Goal: Task Accomplishment & Management: Use online tool/utility

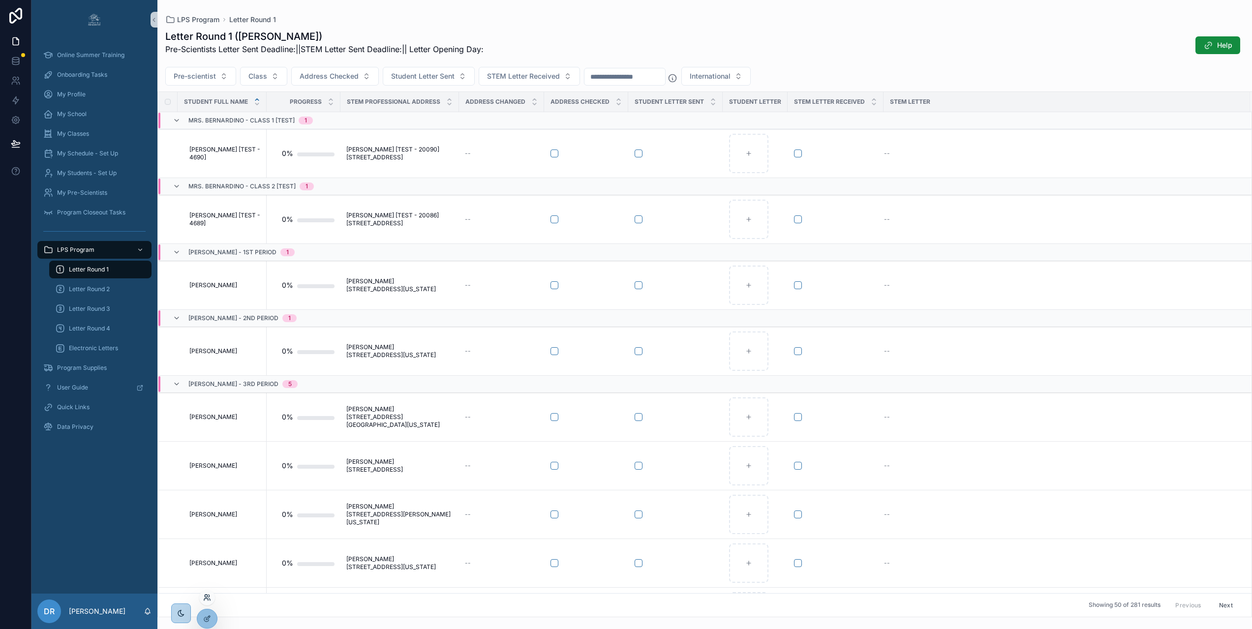
click at [209, 596] on icon at bounding box center [209, 596] width 1 height 2
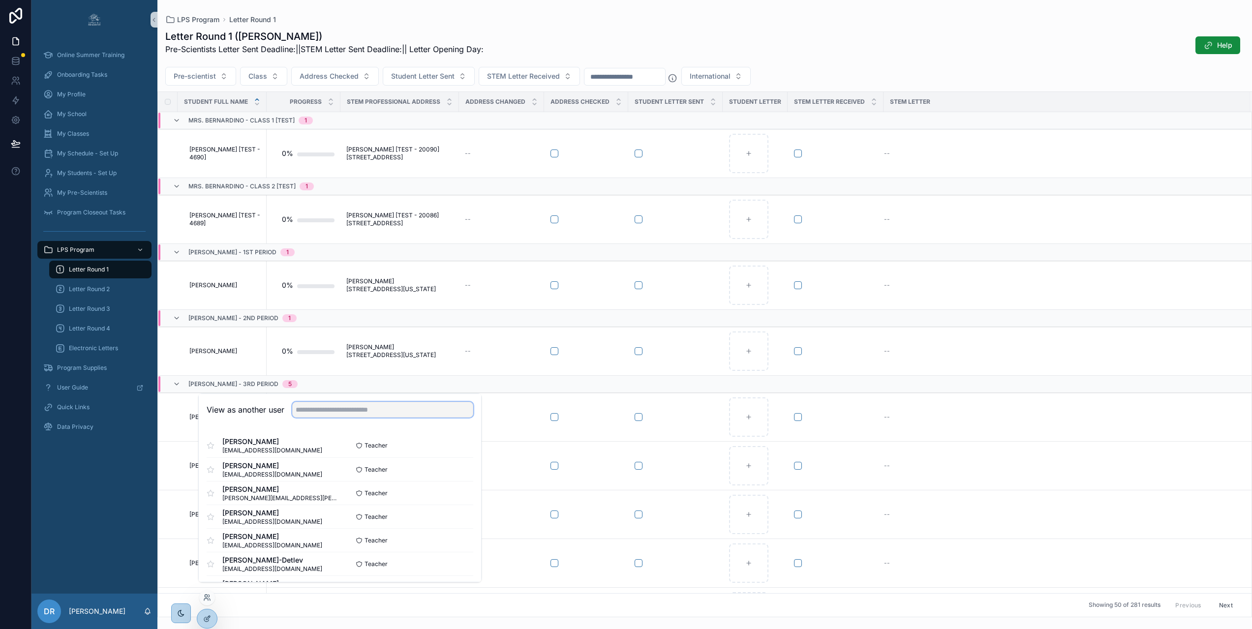
click at [357, 418] on input "text" at bounding box center [382, 410] width 181 height 16
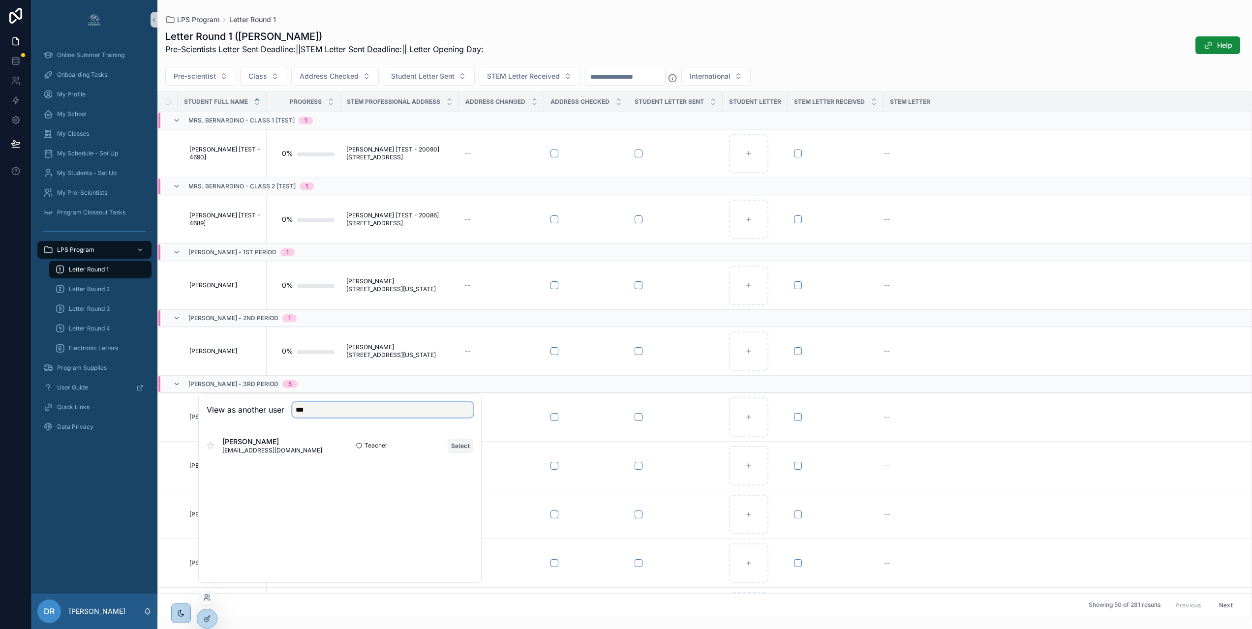
type input "***"
click at [462, 453] on button "Select" at bounding box center [461, 446] width 26 height 14
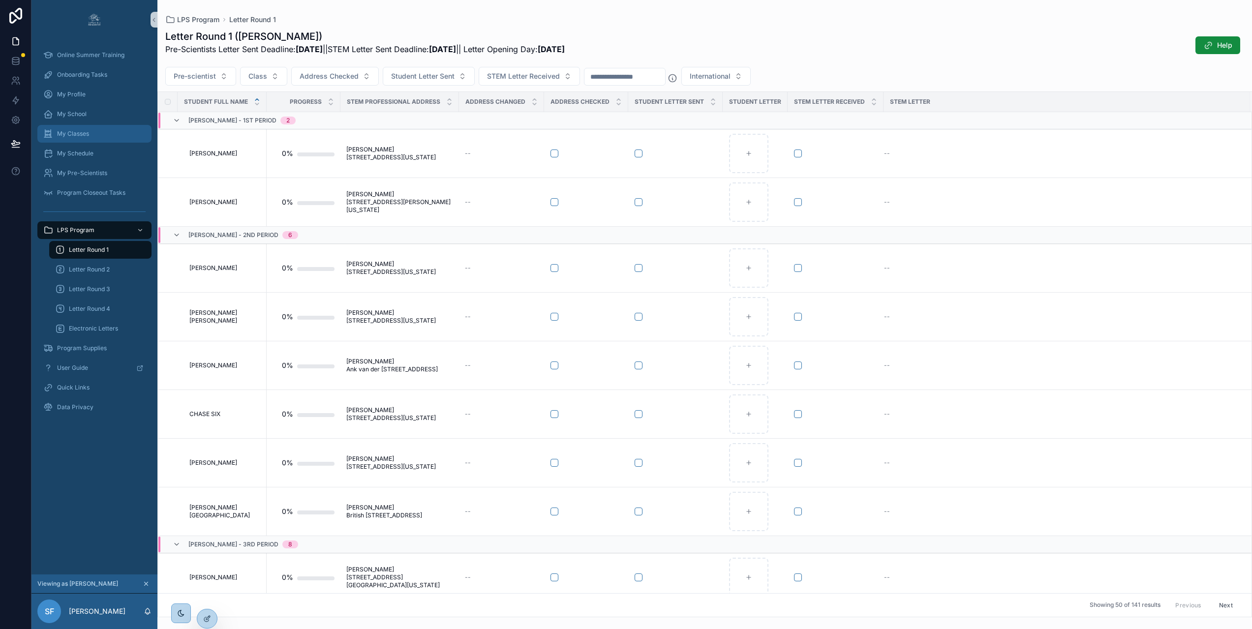
click at [91, 128] on div "My Classes" at bounding box center [94, 134] width 102 height 16
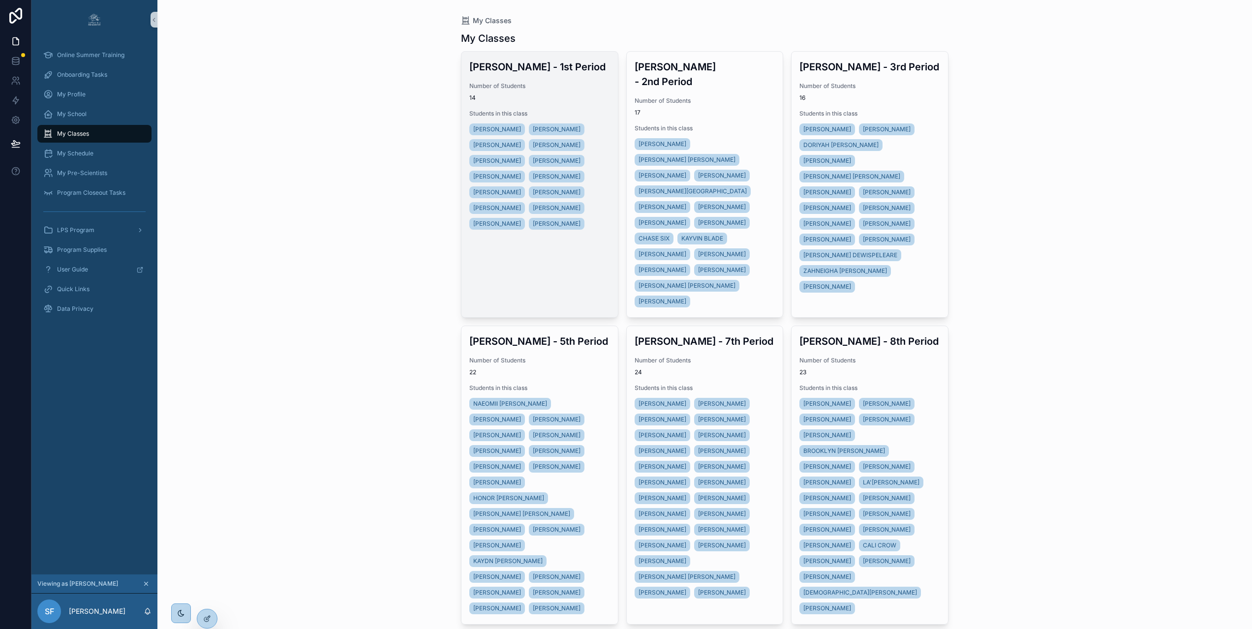
click at [591, 89] on span "Number of Students" at bounding box center [539, 86] width 141 height 8
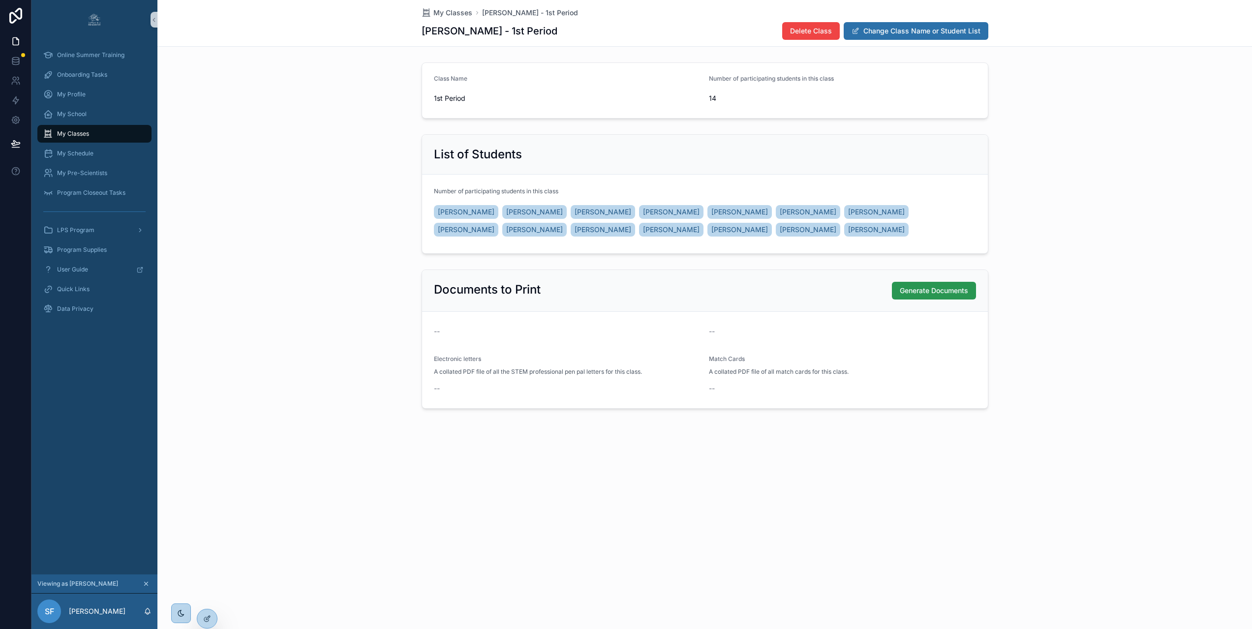
click at [939, 294] on span "Generate Documents" at bounding box center [934, 291] width 68 height 10
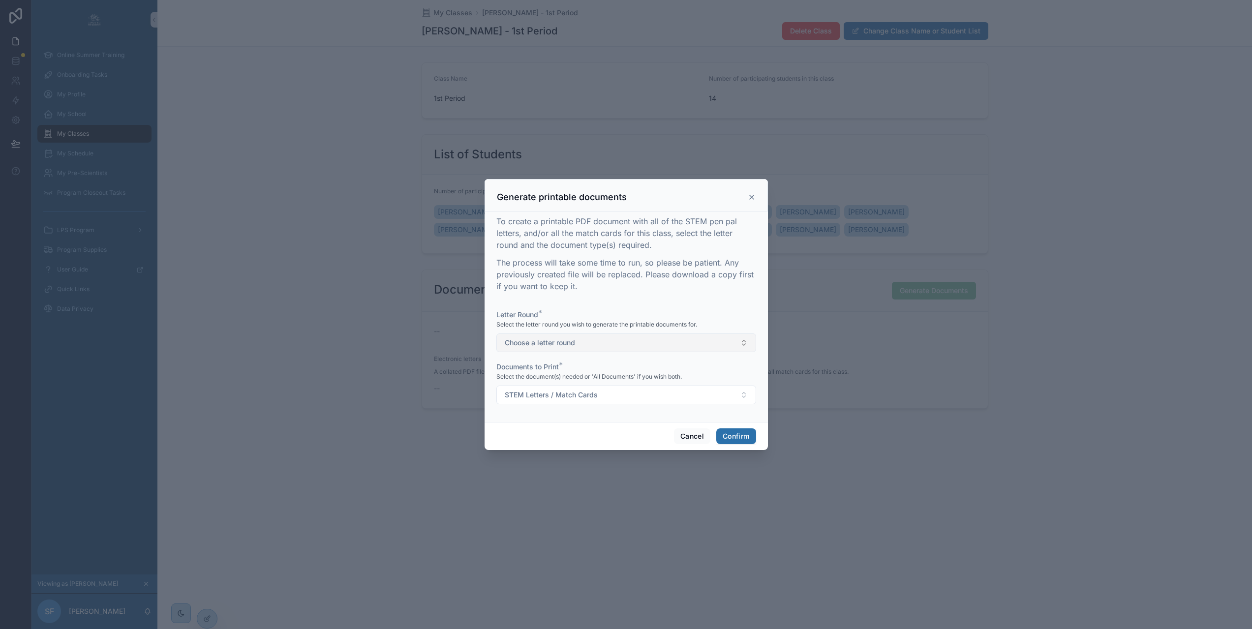
click at [588, 347] on button "Choose a letter round" at bounding box center [626, 342] width 260 height 19
click at [596, 289] on p "The process will take some time to run, so please be patient. Any previously cr…" at bounding box center [626, 274] width 260 height 35
click at [596, 399] on button "STEM Letters / Match Cards" at bounding box center [626, 395] width 260 height 19
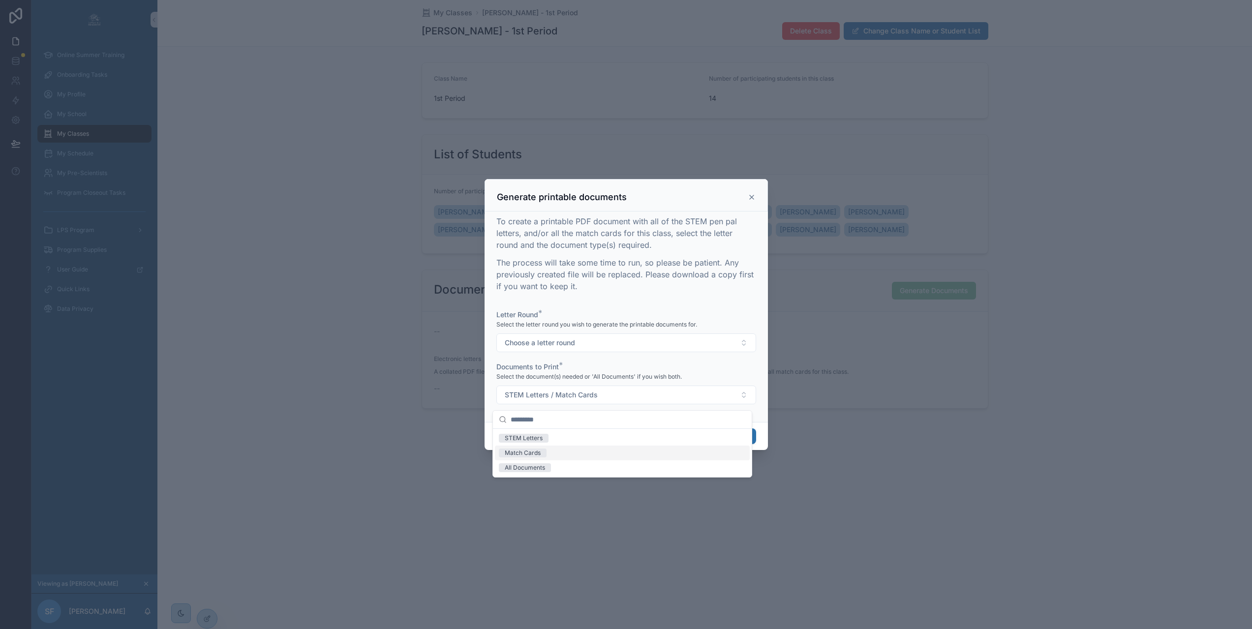
click at [531, 453] on div "Match Cards" at bounding box center [523, 453] width 36 height 9
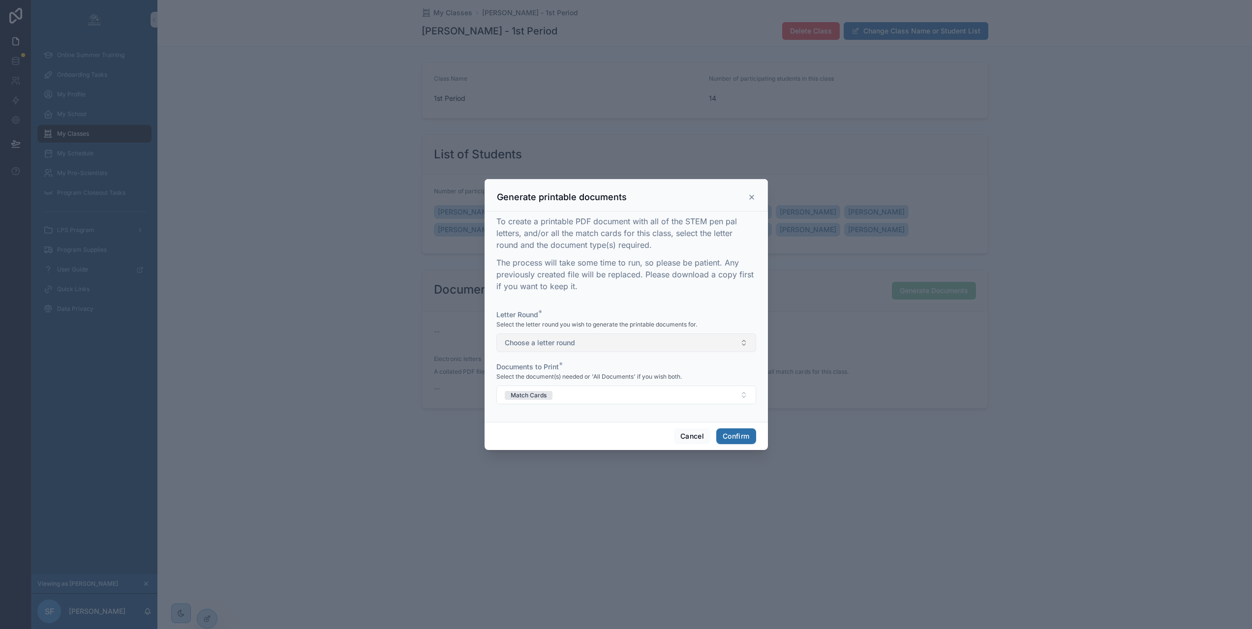
click at [584, 345] on button "Choose a letter round" at bounding box center [626, 342] width 260 height 19
click at [525, 388] on div "1" at bounding box center [622, 386] width 255 height 15
click at [616, 393] on button "Match Cards" at bounding box center [626, 395] width 260 height 19
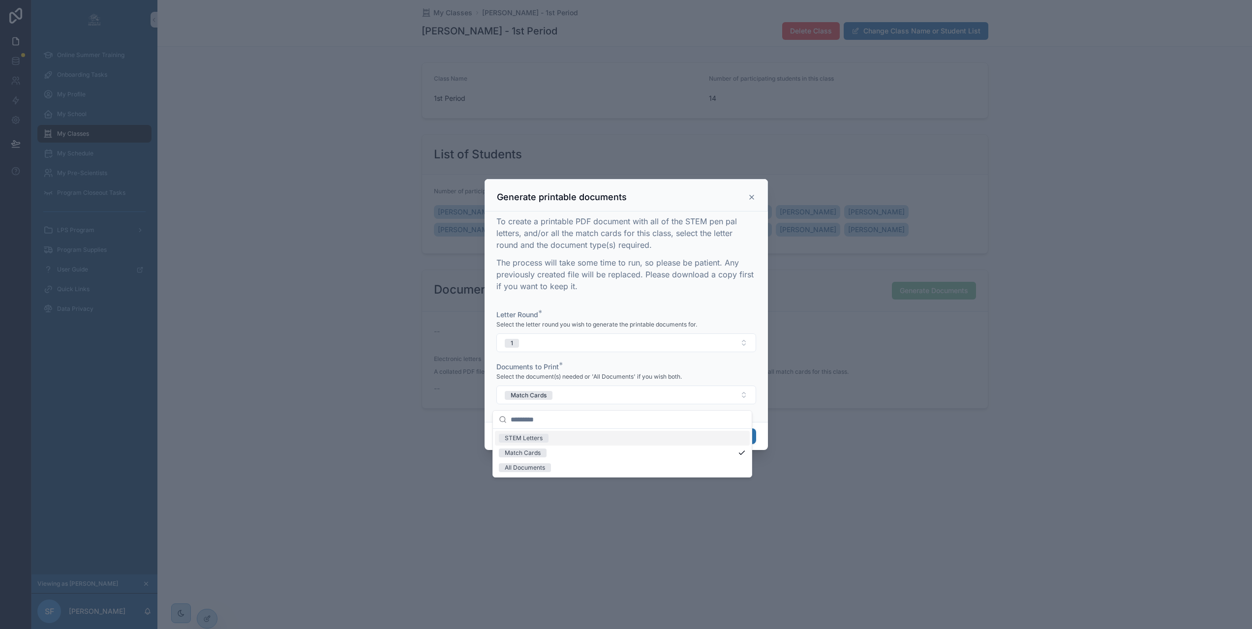
click at [626, 372] on div "Documents to Print *" at bounding box center [626, 367] width 260 height 10
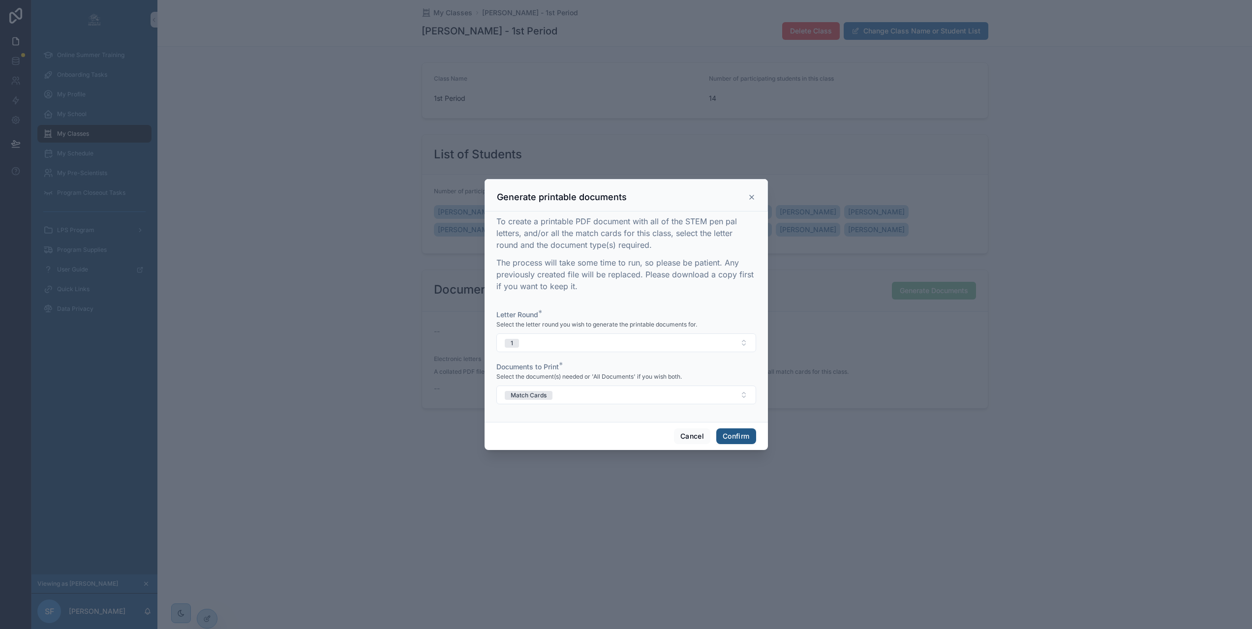
click at [745, 439] on button "Confirm" at bounding box center [735, 436] width 39 height 16
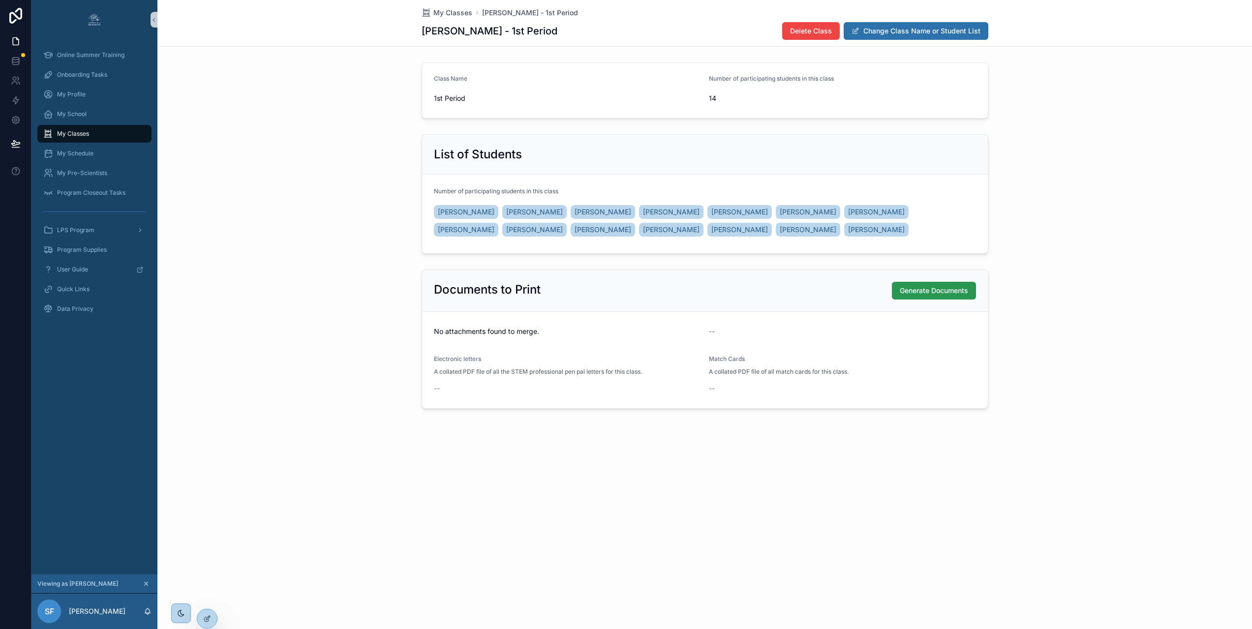
click at [933, 293] on span "Generate Documents" at bounding box center [934, 291] width 68 height 10
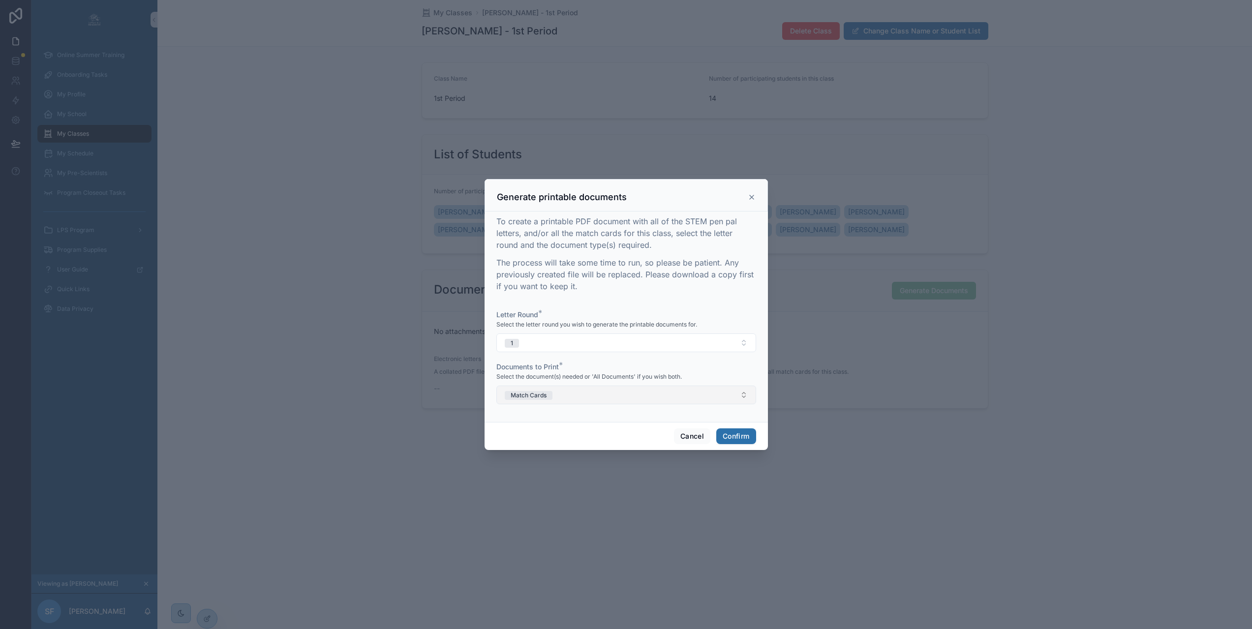
click at [675, 401] on button "Match Cards" at bounding box center [626, 395] width 260 height 19
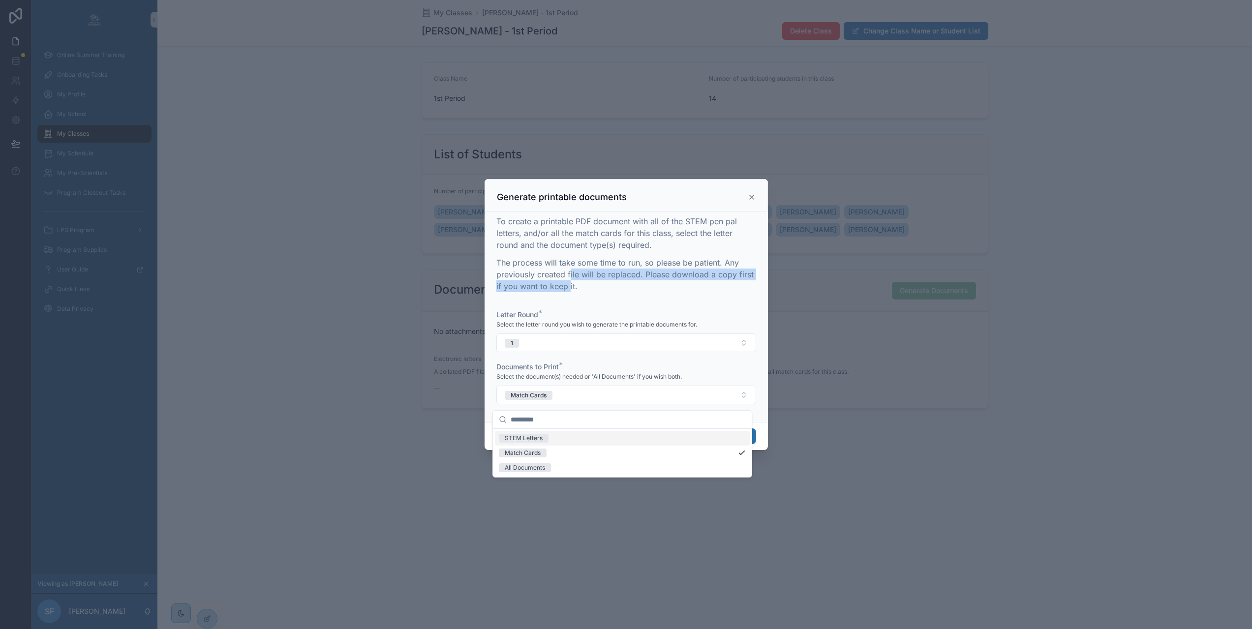
click at [565, 285] on p "The process will take some time to run, so please be patient. Any previously cr…" at bounding box center [626, 274] width 260 height 35
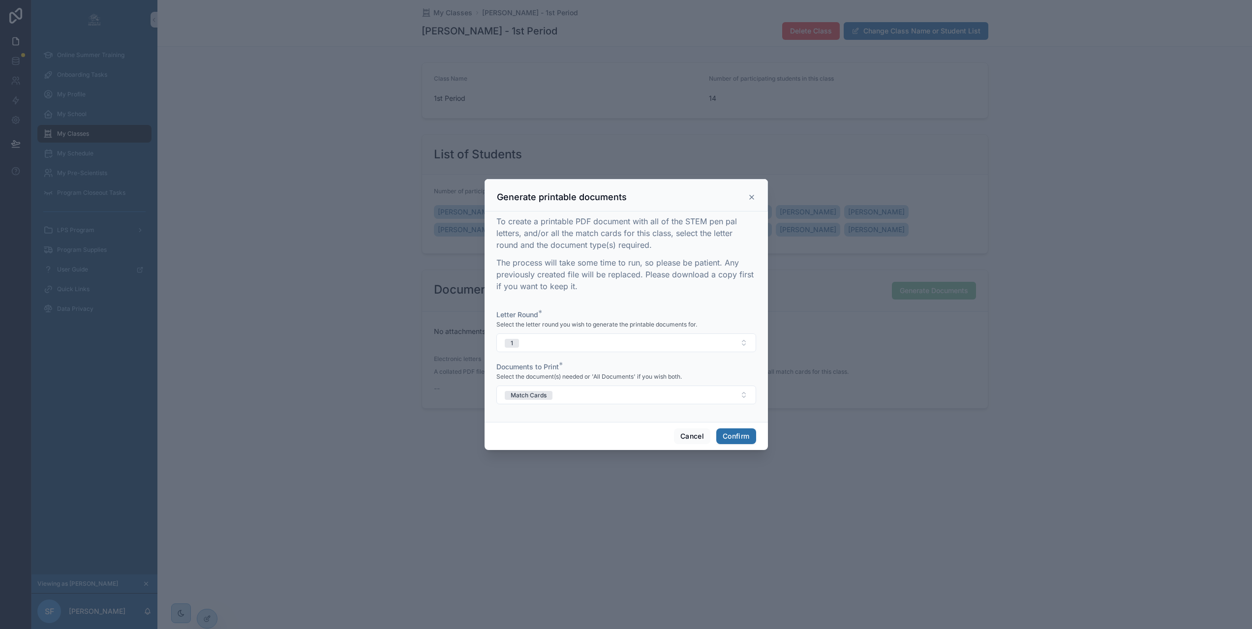
click at [748, 199] on icon at bounding box center [752, 197] width 8 height 8
